Goal: Entertainment & Leisure: Consume media (video, audio)

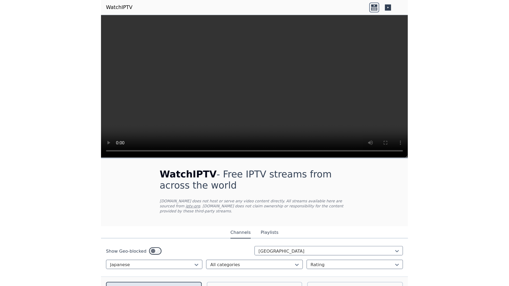
scroll to position [67, 0]
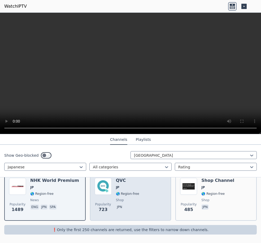
drag, startPoint x: 132, startPoint y: 191, endPoint x: 126, endPoint y: 191, distance: 6.4
click at [131, 191] on div "QVC JP 🌎 Region-free shop jpn" at bounding box center [127, 197] width 23 height 38
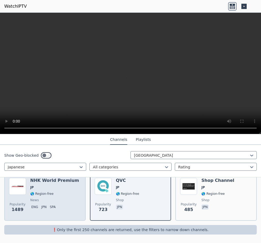
drag, startPoint x: 126, startPoint y: 191, endPoint x: 44, endPoint y: 190, distance: 81.9
click at [44, 190] on div "NHK World Premium JP 🌎 Region-free news eng jpn spa" at bounding box center [54, 197] width 49 height 38
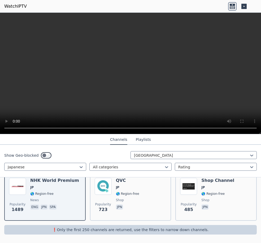
click at [254, 151] on div "Show Geo-blocked [GEOGRAPHIC_DATA] Japanese All categories Rating" at bounding box center [130, 161] width 261 height 33
click at [55, 74] on video at bounding box center [130, 74] width 261 height 122
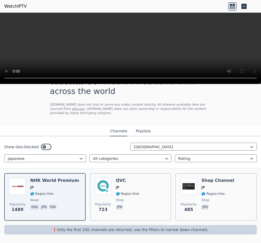
scroll to position [0, 0]
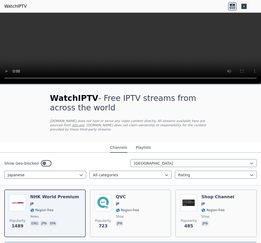
click at [64, 128] on p "[DOMAIN_NAME] does not host or serve any video content directly. All streams av…" at bounding box center [130, 125] width 161 height 13
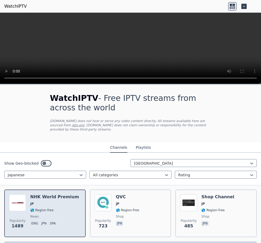
click at [77, 203] on div "Popularity 1489 NHK World Premium JP 🌎 Region-free news eng jpn spa" at bounding box center [45, 214] width 72 height 38
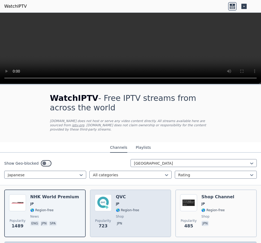
click at [150, 200] on div "Popularity 723 QVC JP 🌎 Region-free shop jpn" at bounding box center [131, 214] width 72 height 38
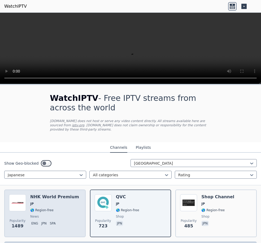
click at [53, 203] on span "JP" at bounding box center [54, 204] width 49 height 4
